Goal: Task Accomplishment & Management: Use online tool/utility

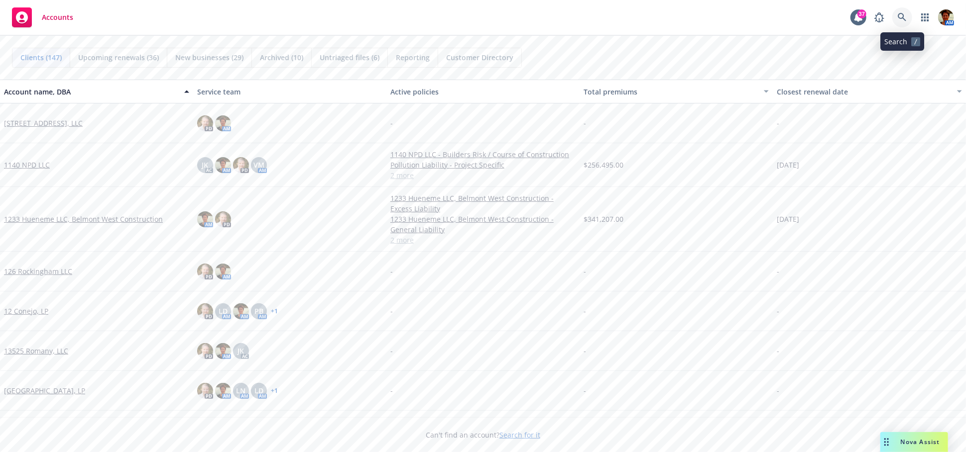
click at [903, 19] on icon at bounding box center [901, 17] width 9 height 9
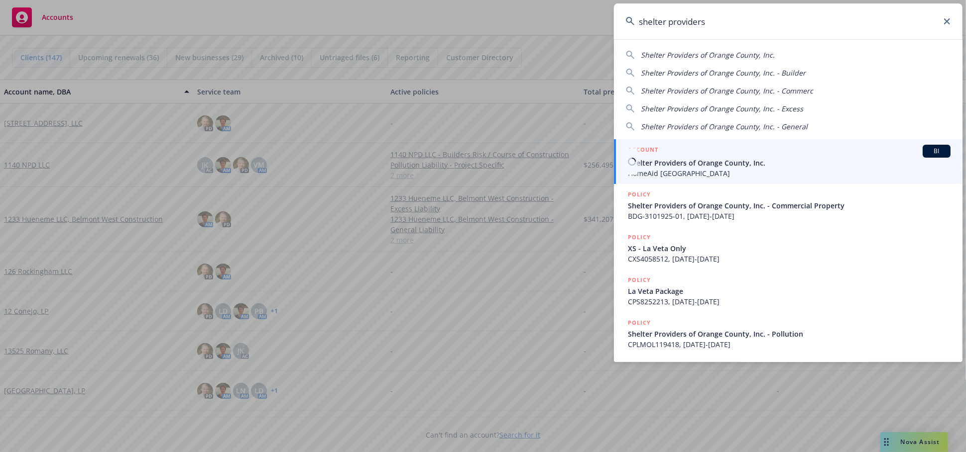
type input "shelter providers"
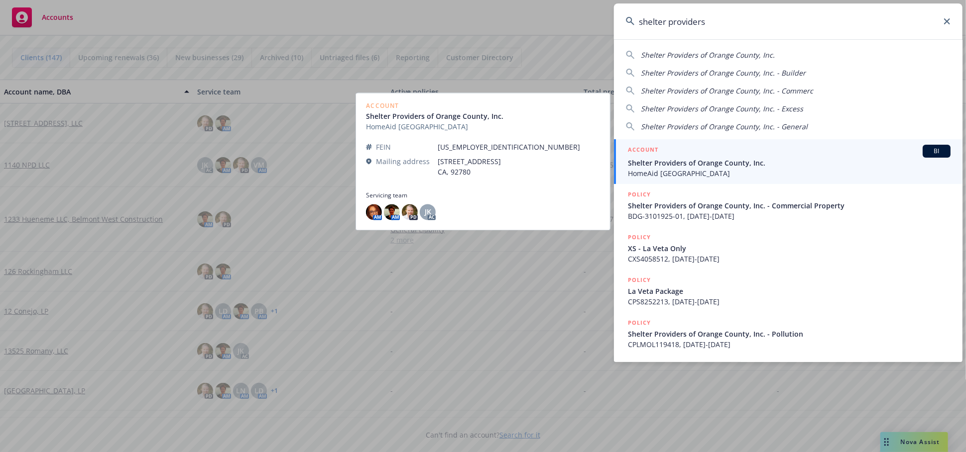
click at [686, 149] on div "ACCOUNT BI" at bounding box center [789, 151] width 323 height 13
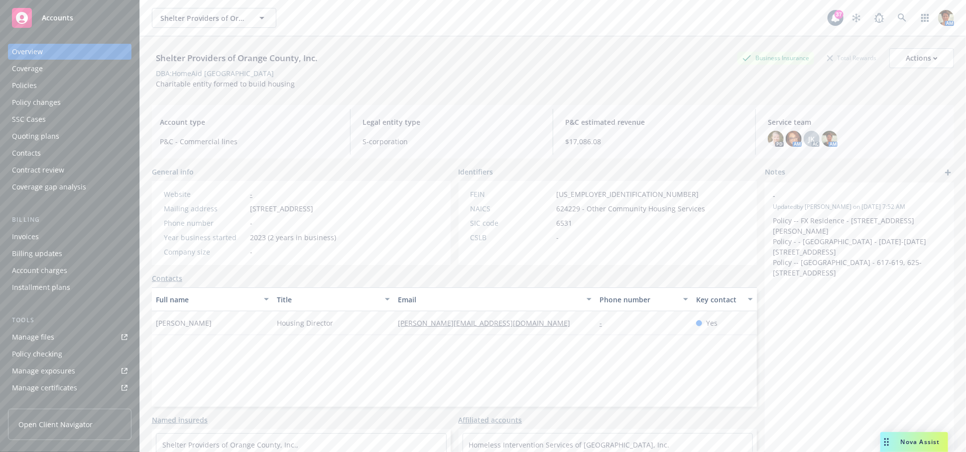
click at [38, 86] on div "Policies" at bounding box center [69, 86] width 115 height 16
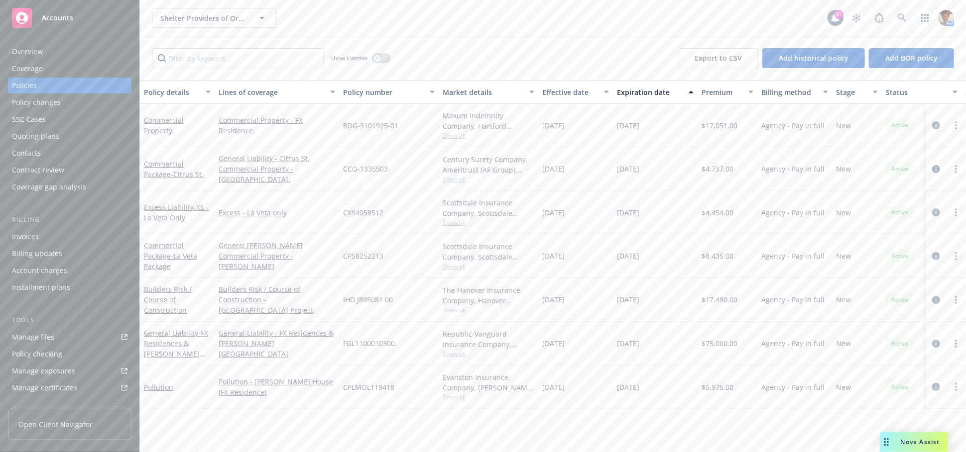
click at [957, 252] on circle "more" at bounding box center [956, 253] width 2 height 2
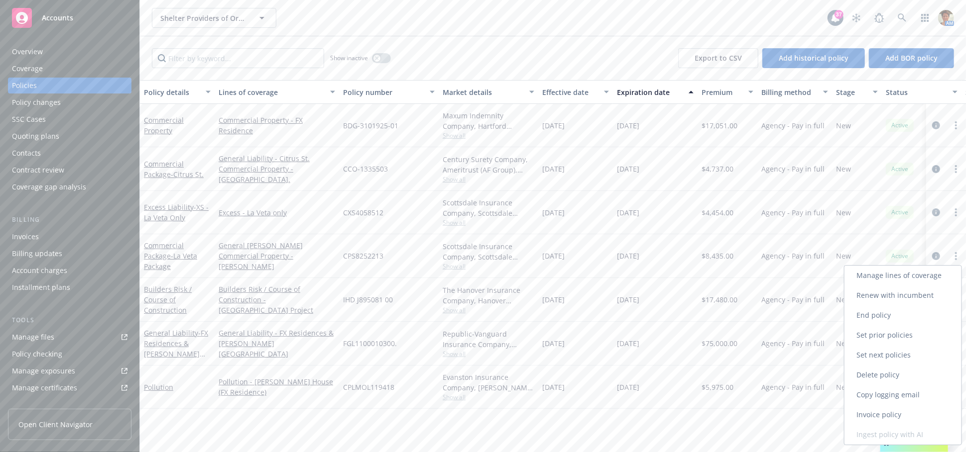
click at [892, 396] on link "Copy logging email" at bounding box center [902, 395] width 117 height 20
